Goal: Task Accomplishment & Management: Manage account settings

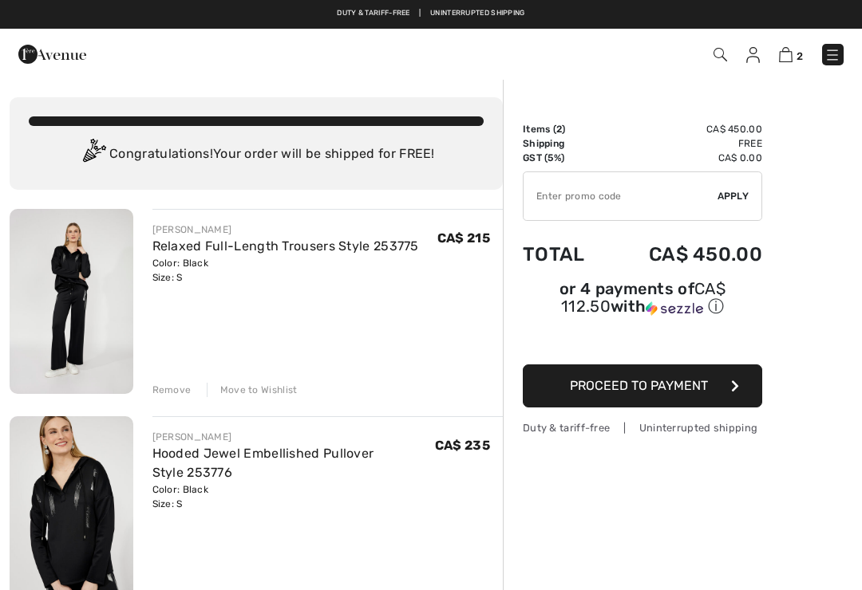
click at [258, 390] on div "Move to Wishlist" at bounding box center [252, 390] width 91 height 14
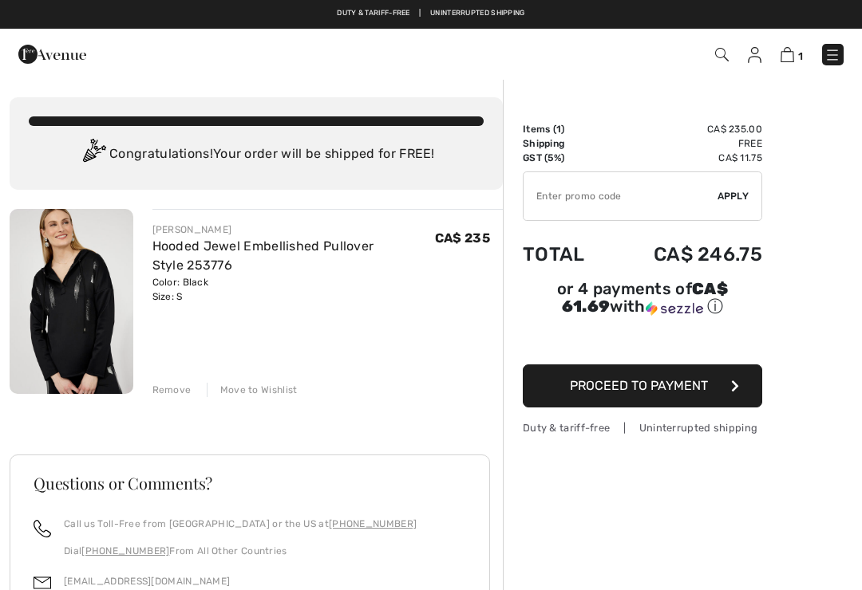
click at [259, 395] on div "Move to Wishlist" at bounding box center [252, 390] width 91 height 14
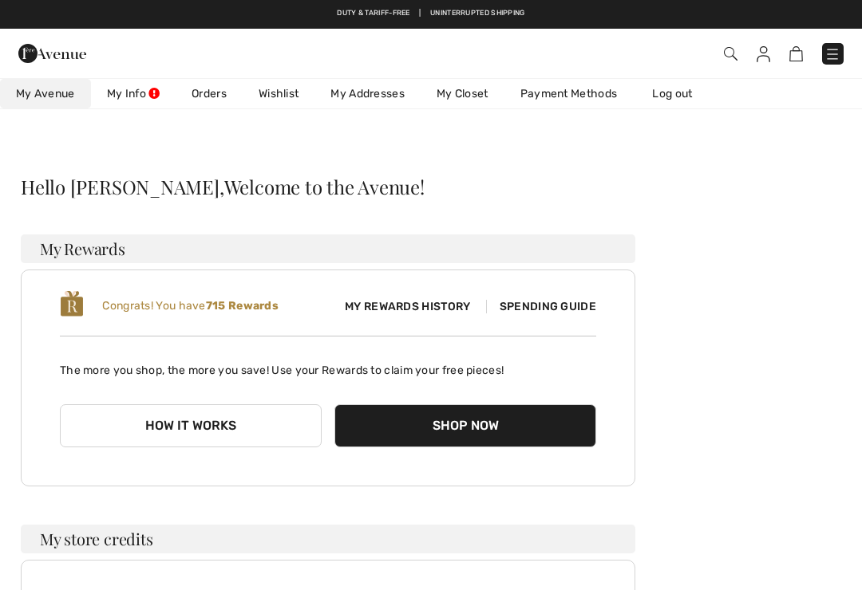
click at [280, 95] on link "Wishlist" at bounding box center [279, 94] width 72 height 30
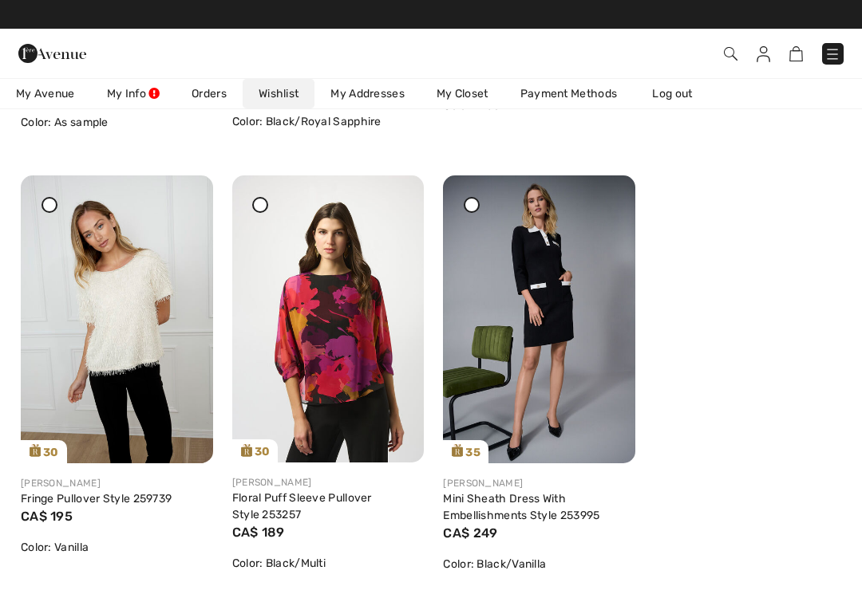
scroll to position [1030, 0]
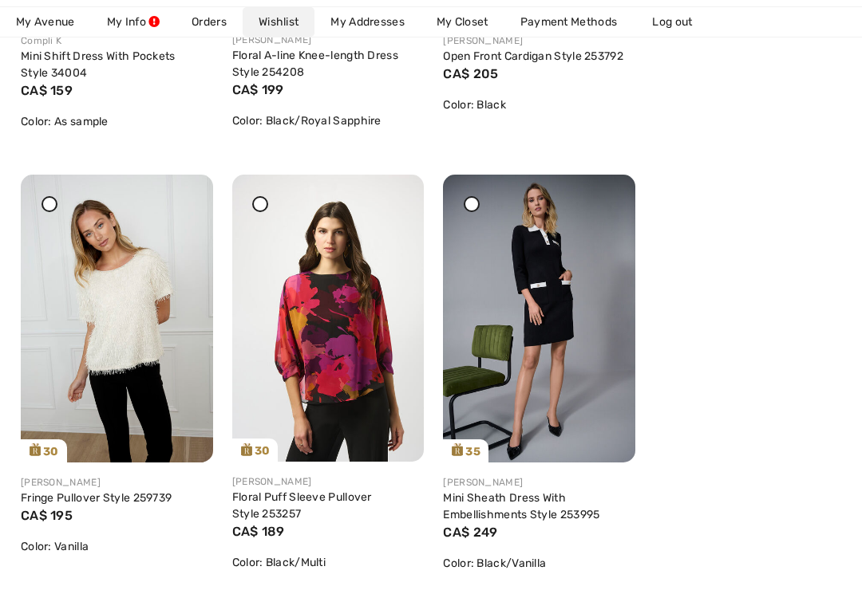
click at [49, 207] on icon at bounding box center [49, 204] width 6 height 6
click at [181, 191] on icon at bounding box center [182, 185] width 10 height 11
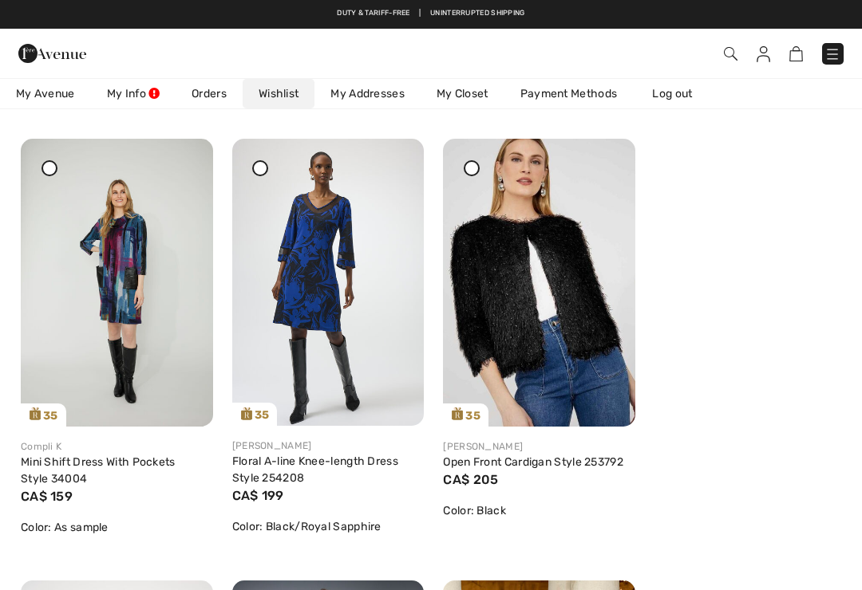
scroll to position [623, 0]
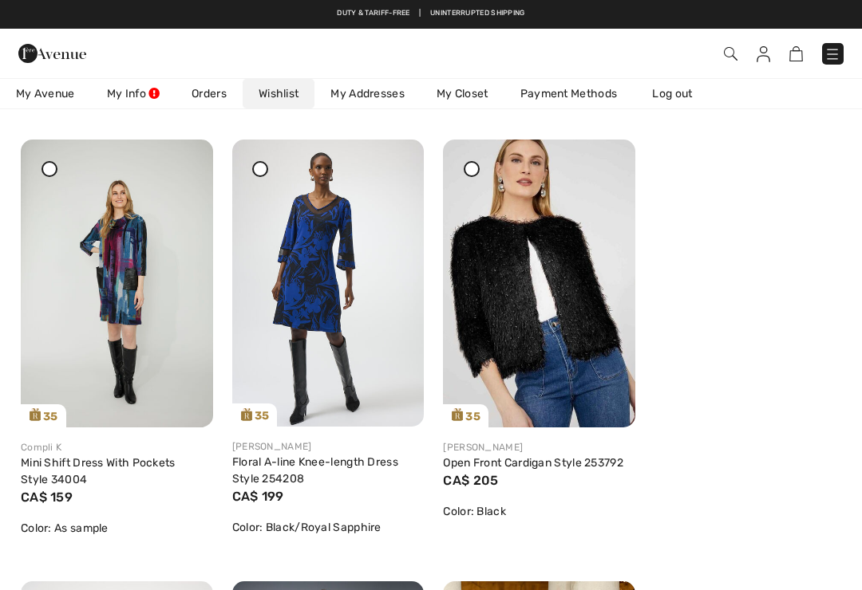
click at [472, 172] on icon at bounding box center [471, 169] width 6 height 6
click at [602, 162] on div at bounding box center [604, 151] width 22 height 22
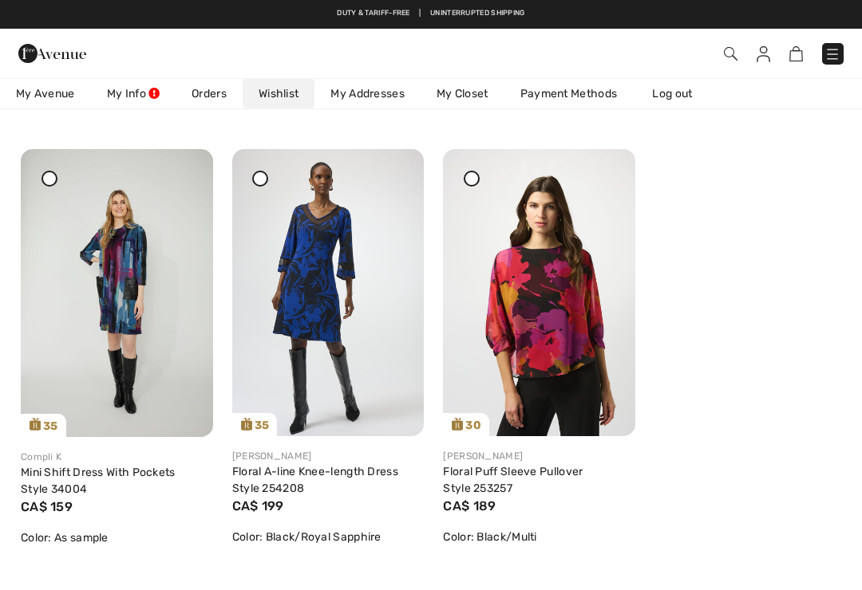
scroll to position [524, 0]
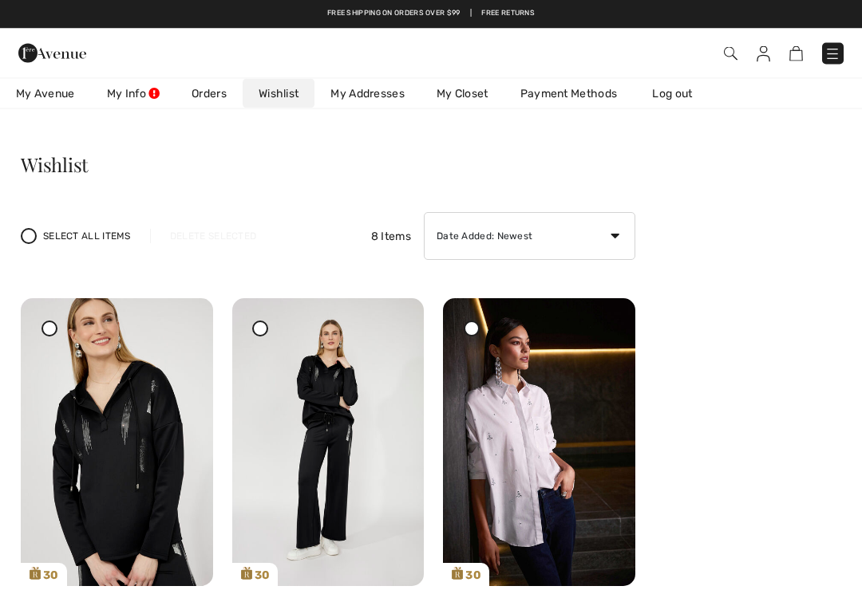
click at [671, 97] on link "Log out" at bounding box center [680, 94] width 88 height 30
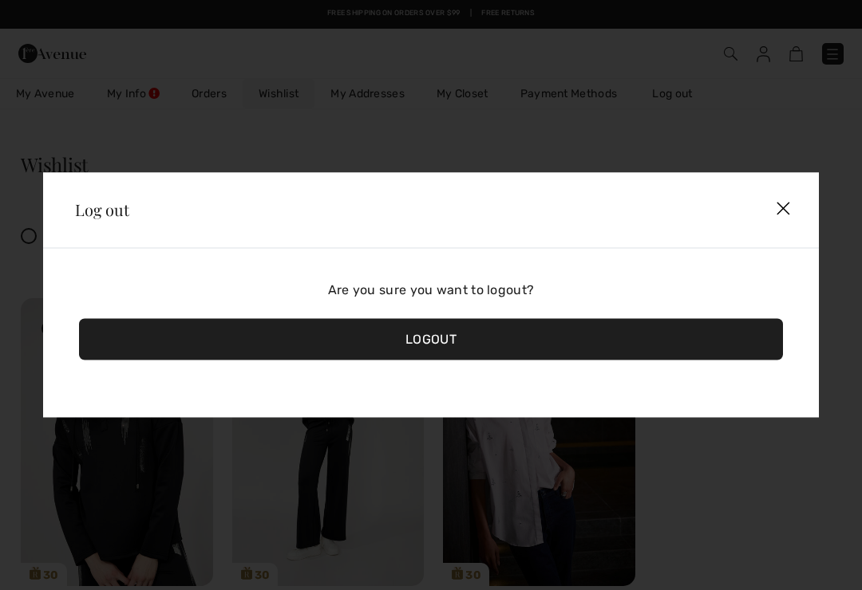
click at [444, 340] on div "Logout" at bounding box center [431, 339] width 704 height 41
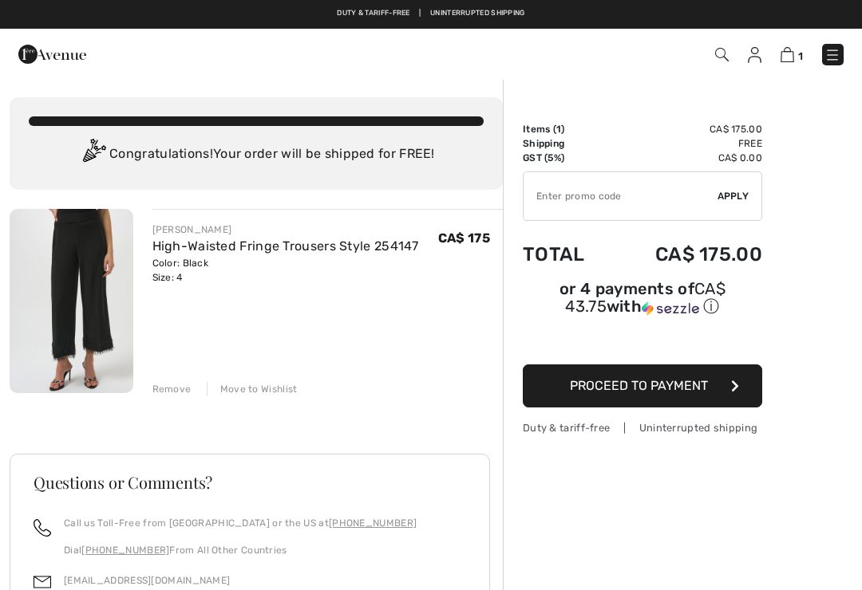
click at [253, 391] on div "Move to Wishlist" at bounding box center [252, 389] width 91 height 14
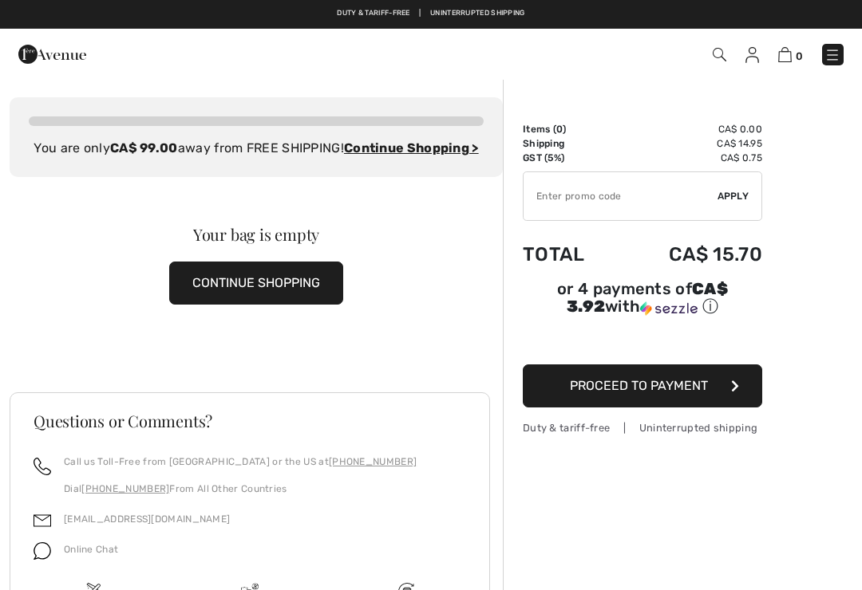
click at [753, 61] on img at bounding box center [752, 55] width 14 height 16
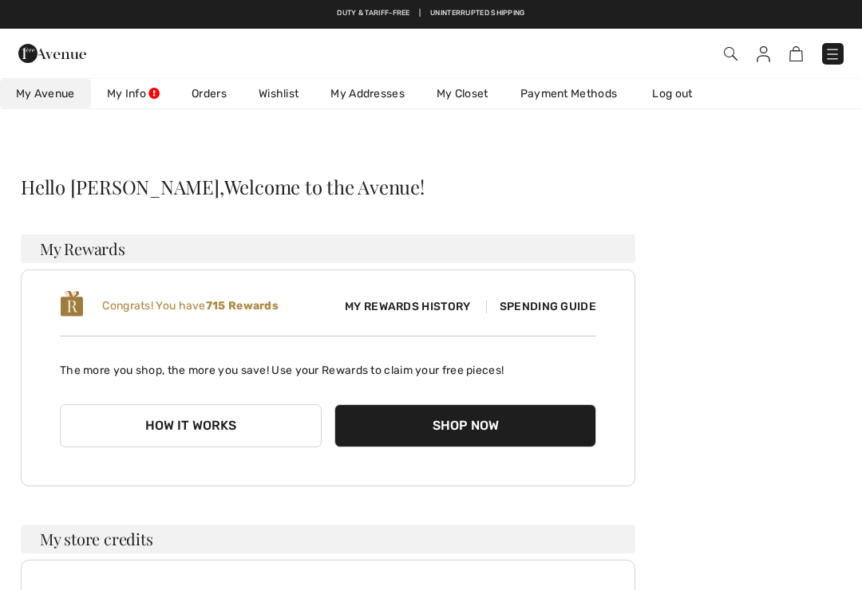
click at [686, 94] on link "Log out" at bounding box center [680, 94] width 88 height 30
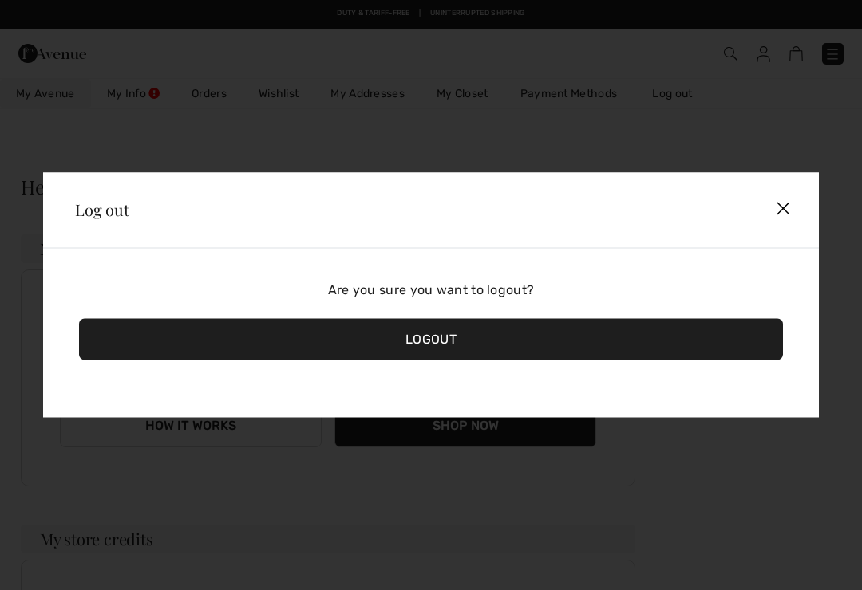
click at [432, 350] on div "Logout" at bounding box center [431, 339] width 704 height 41
